Goal: Information Seeking & Learning: Learn about a topic

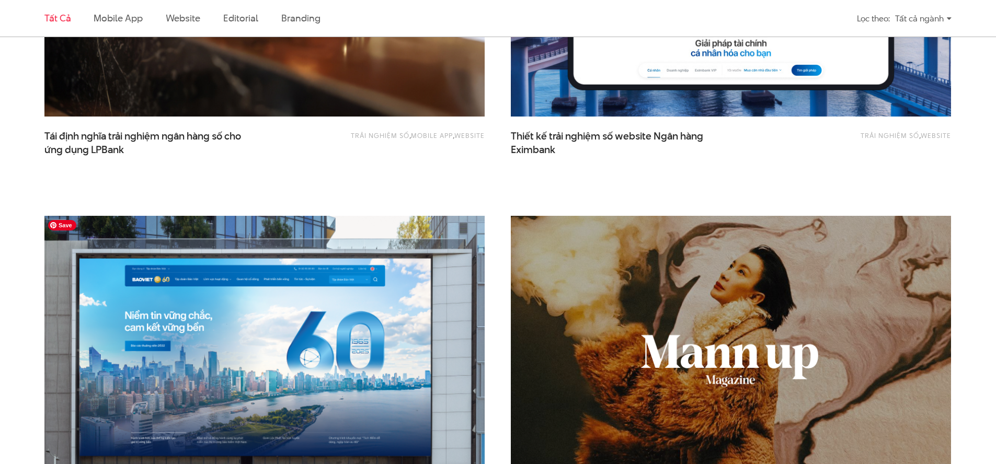
scroll to position [992, 0]
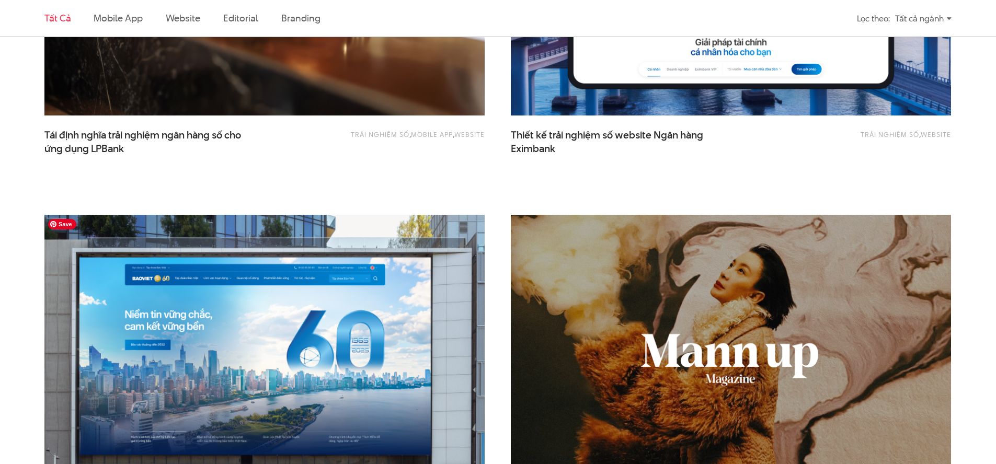
click at [333, 301] on img at bounding box center [264, 362] width 484 height 325
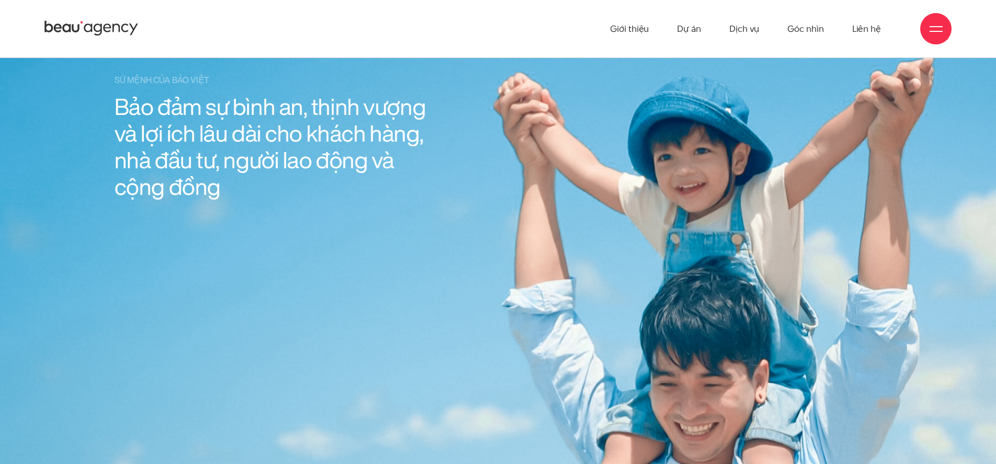
scroll to position [1530, 0]
click at [381, 19] on div "Giới thiệu Dự án Dịch vụ Góc nhìn Liên hệ" at bounding box center [497, 28] width 907 height 57
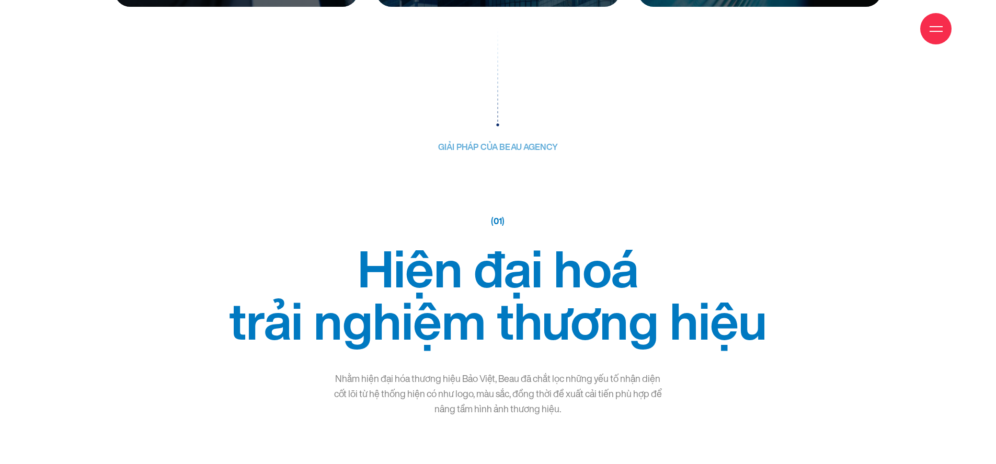
scroll to position [2682, 0]
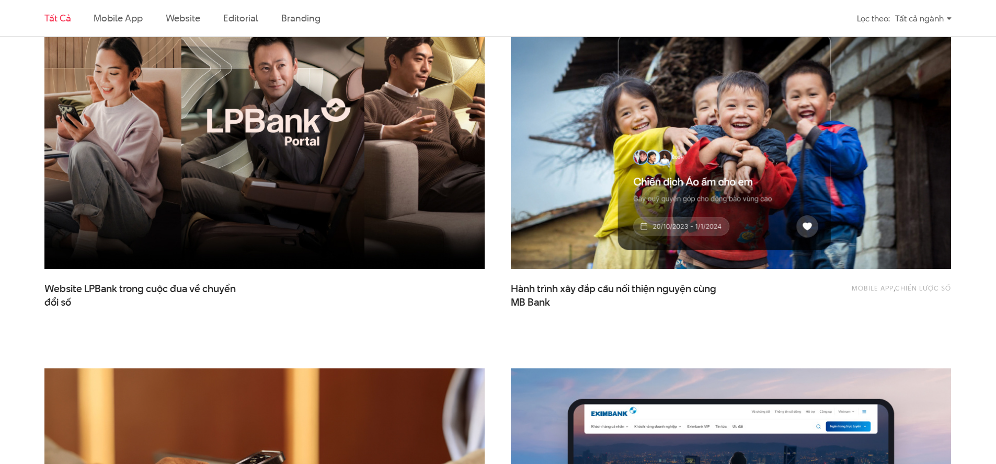
scroll to position [450, 0]
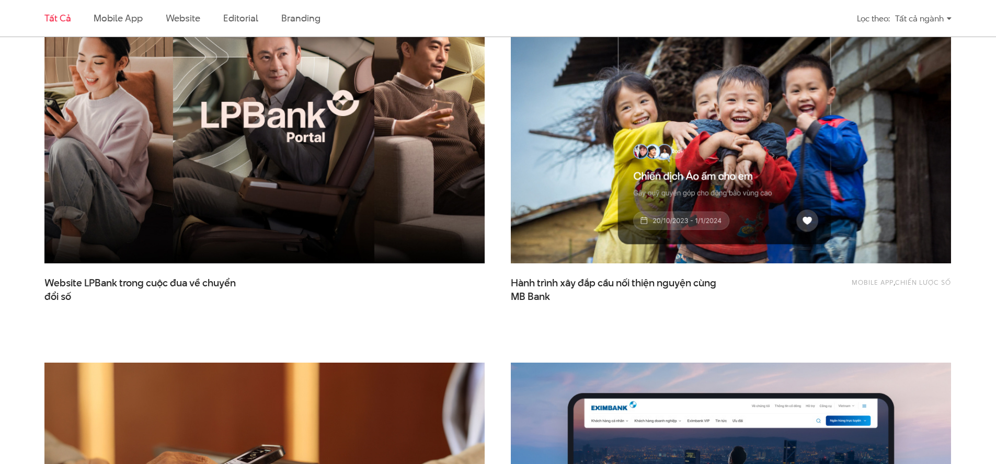
click at [312, 132] on img at bounding box center [264, 116] width 484 height 325
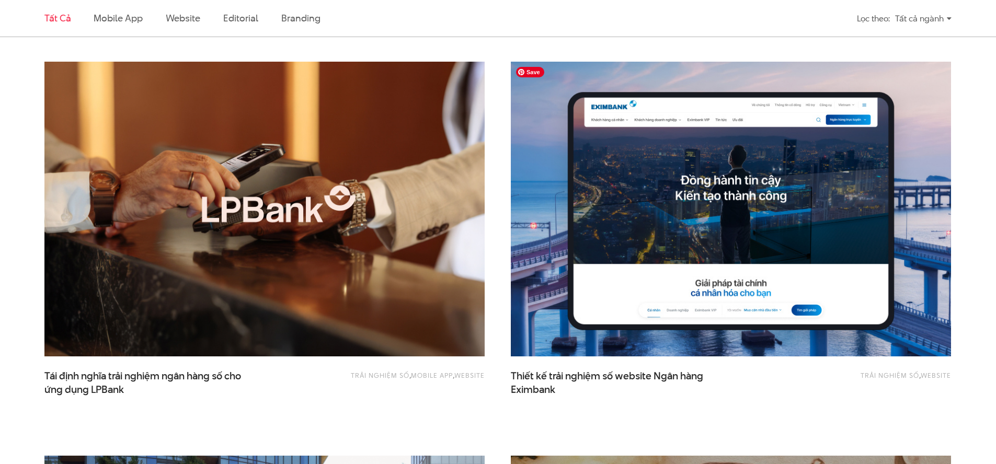
scroll to position [752, 0]
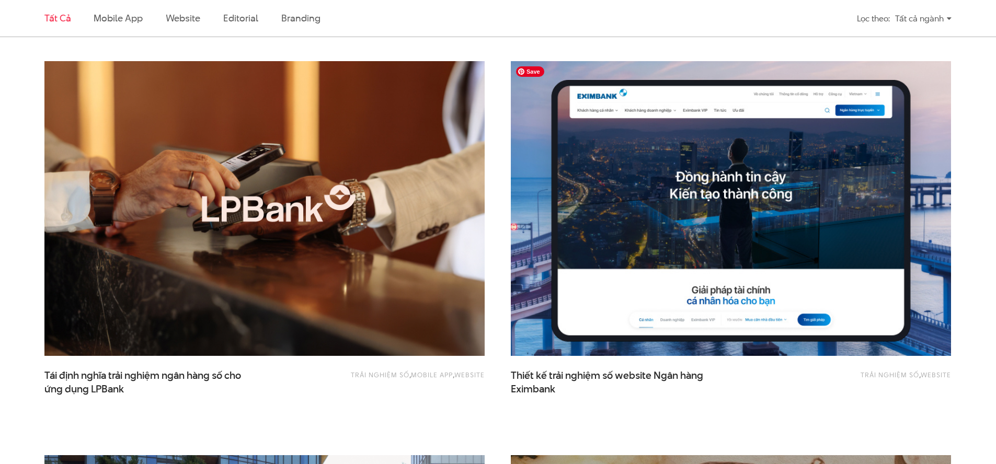
click at [608, 197] on img at bounding box center [731, 209] width 484 height 325
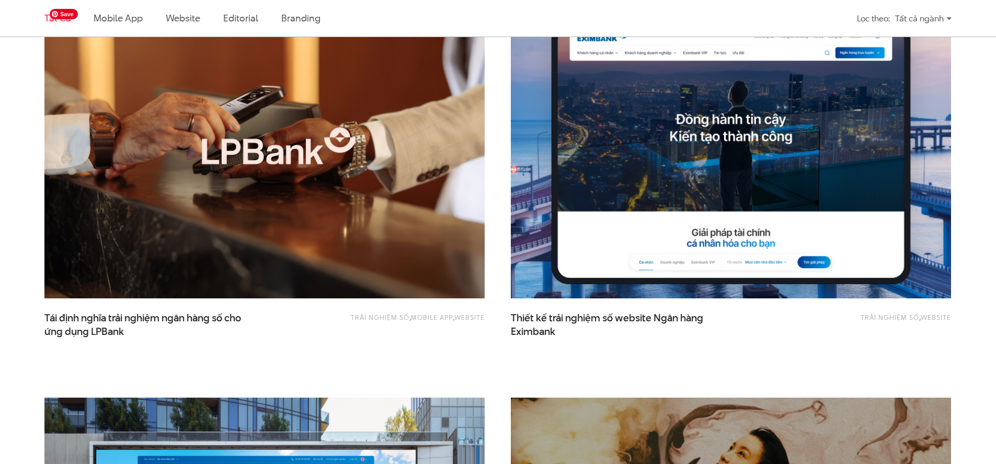
scroll to position [812, 0]
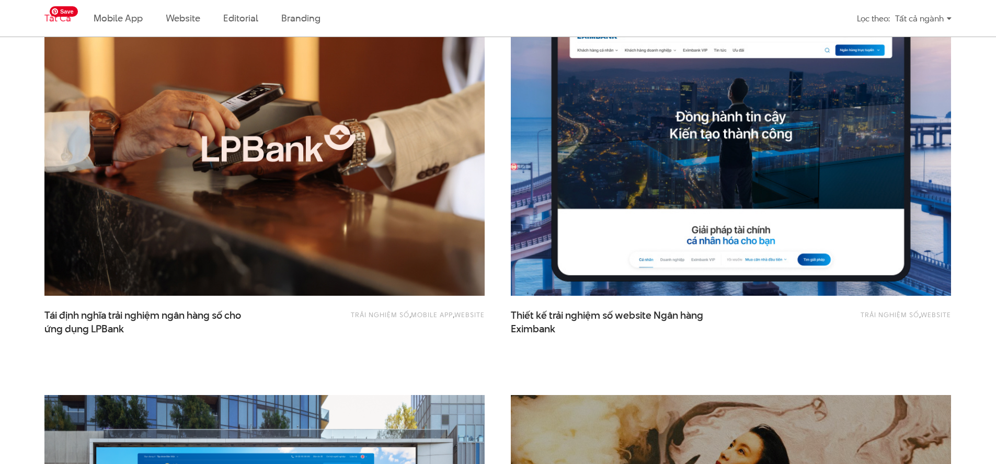
click at [651, 171] on img at bounding box center [731, 148] width 484 height 325
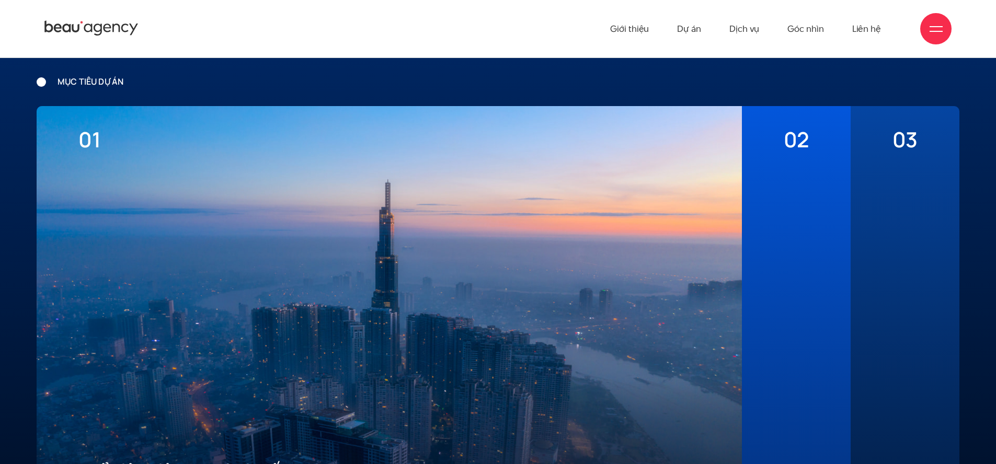
click at [801, 147] on span "02" at bounding box center [796, 139] width 25 height 25
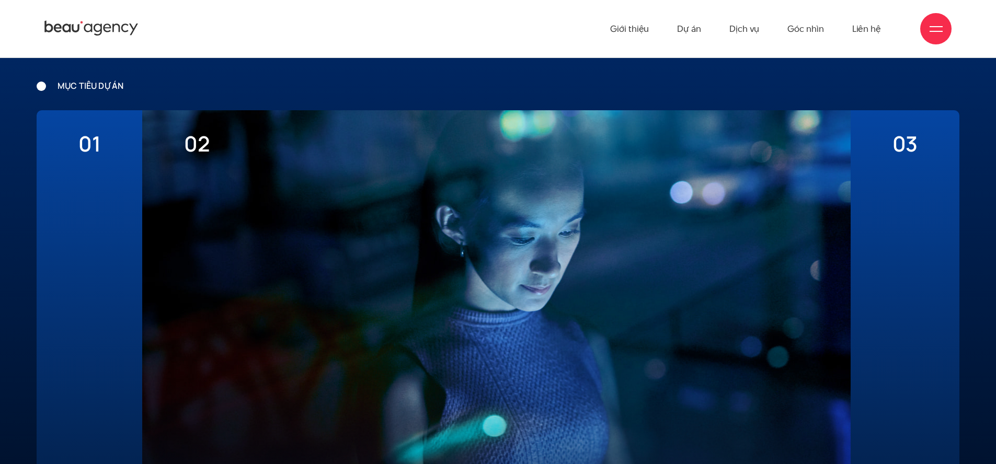
scroll to position [2707, 0]
click at [883, 176] on div "03 Xây dựng ưu thế cạnh tranh thu hút khách hàng mới về App" at bounding box center [904, 338] width 109 height 455
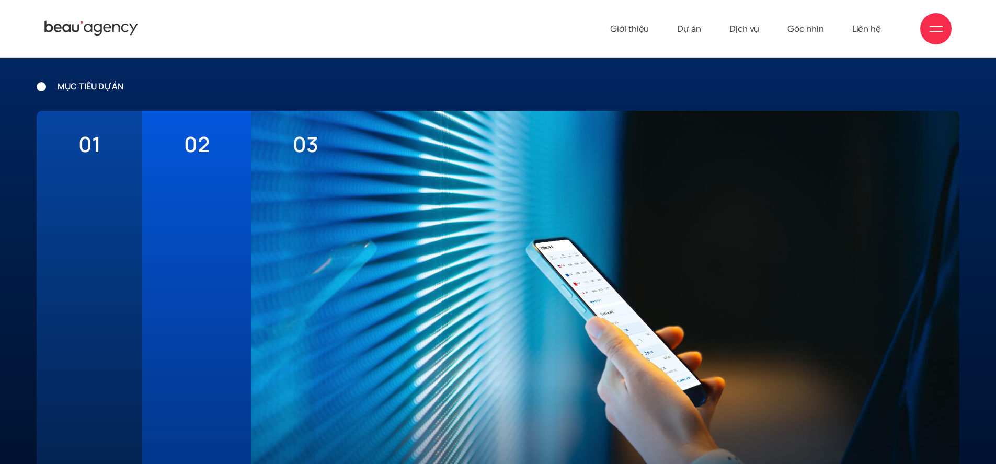
click at [54, 159] on div "01 Thể hiện diện mạo & vị thế của một ngân hàng với tốc độ phát triển hàng đầu …" at bounding box center [90, 338] width 106 height 455
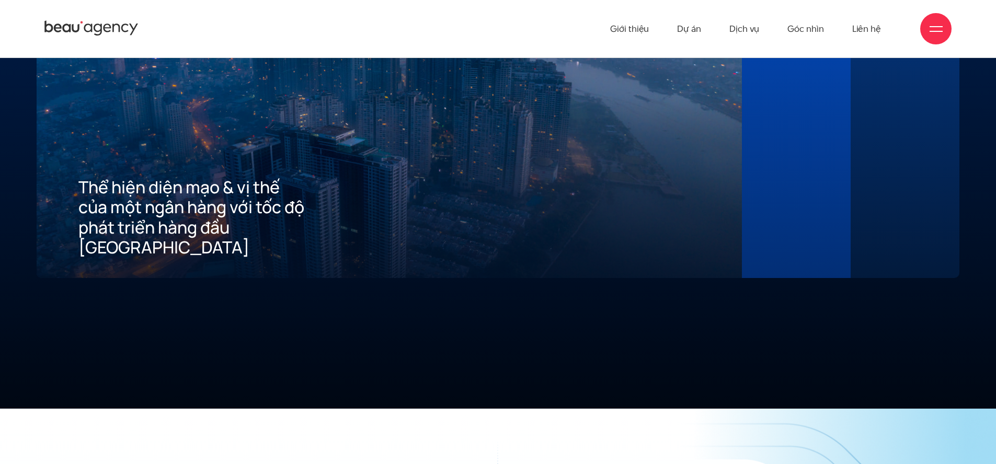
scroll to position [2994, 0]
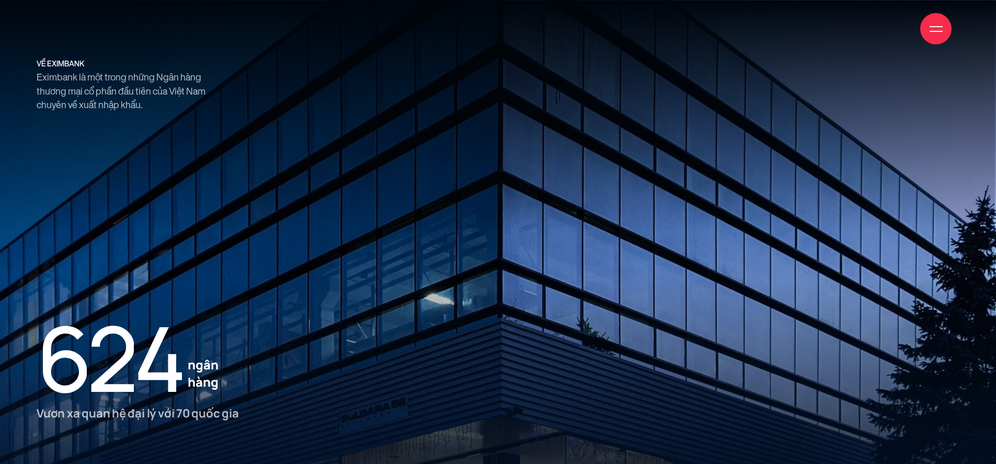
scroll to position [2109, 0]
